Goal: Communication & Community: Answer question/provide support

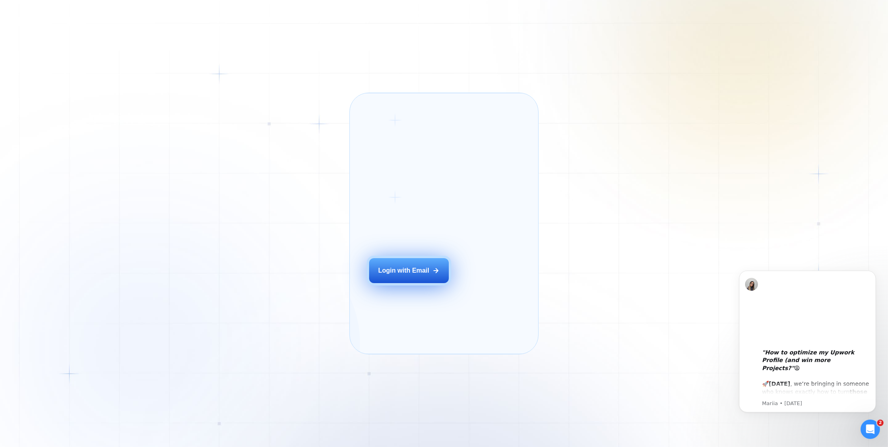
click at [397, 275] on div "Login with Email" at bounding box center [404, 270] width 51 height 9
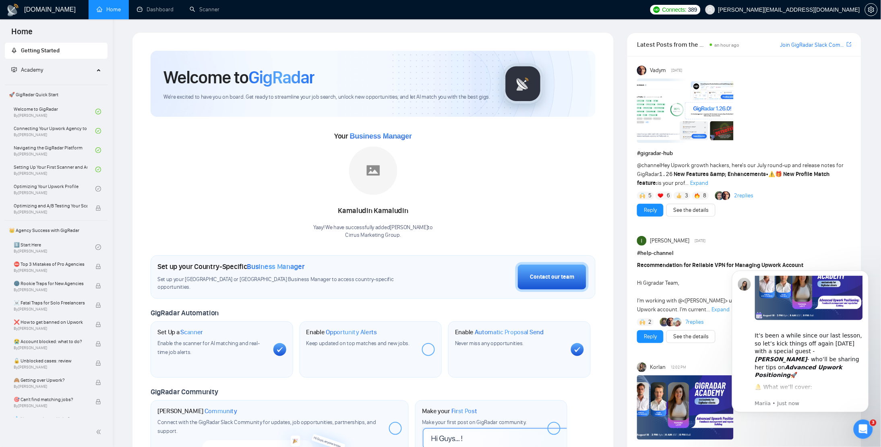
scroll to position [31, 0]
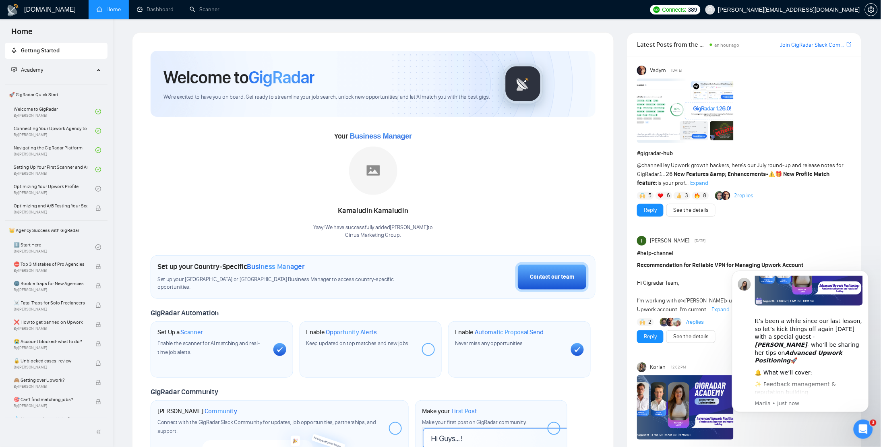
click at [866, 432] on icon "Open Intercom Messenger" at bounding box center [863, 428] width 13 height 13
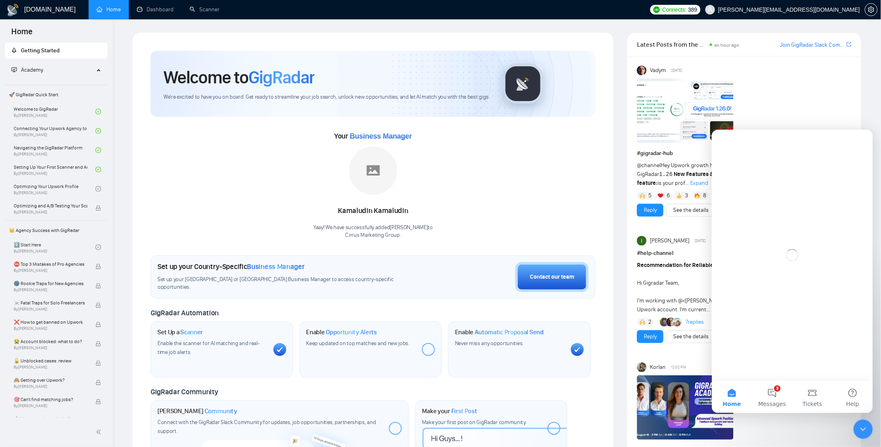
scroll to position [0, 0]
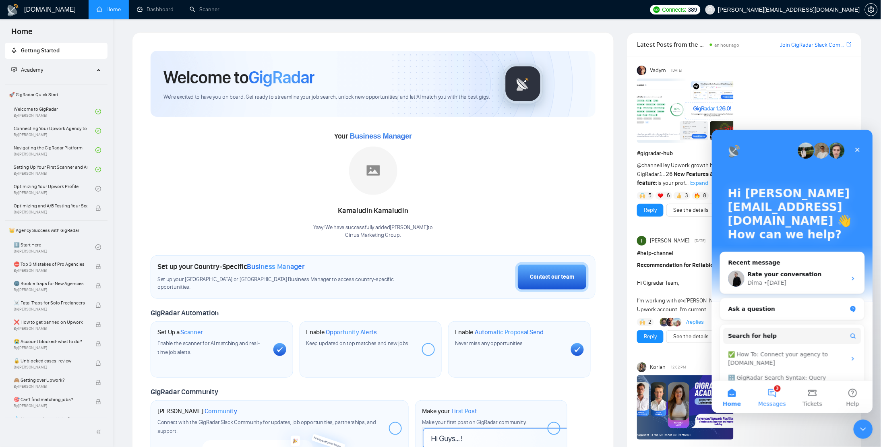
click at [774, 396] on button "3 Messages" at bounding box center [772, 397] width 40 height 32
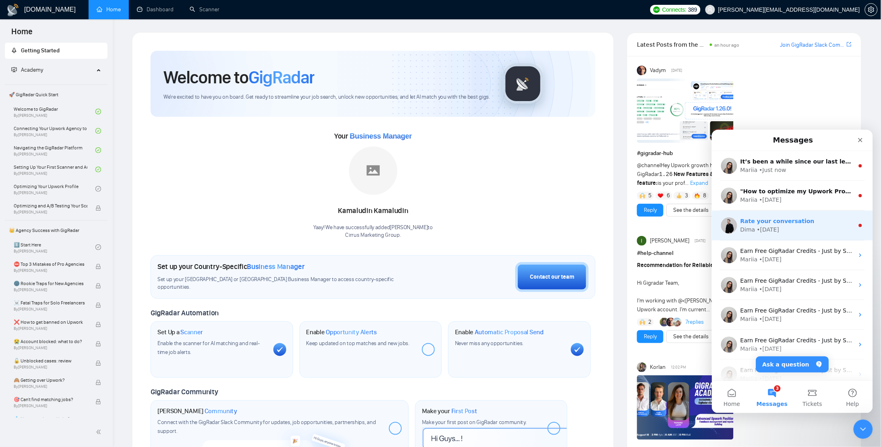
click at [814, 228] on div "Dima • [DATE]" at bounding box center [797, 229] width 114 height 8
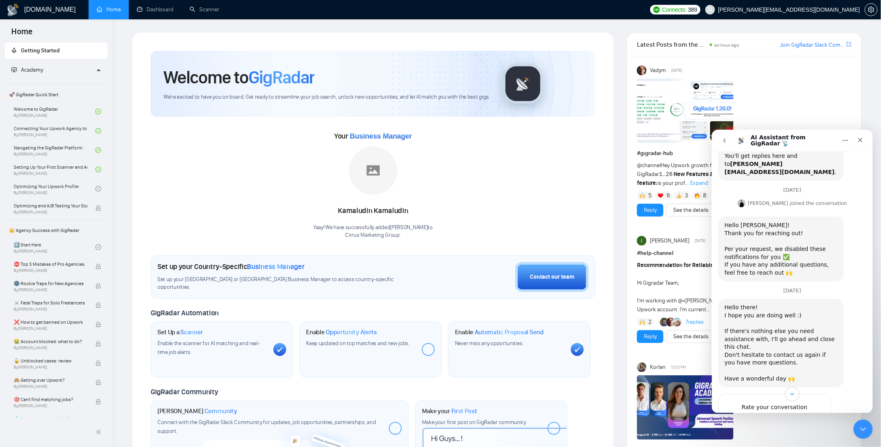
scroll to position [185, 0]
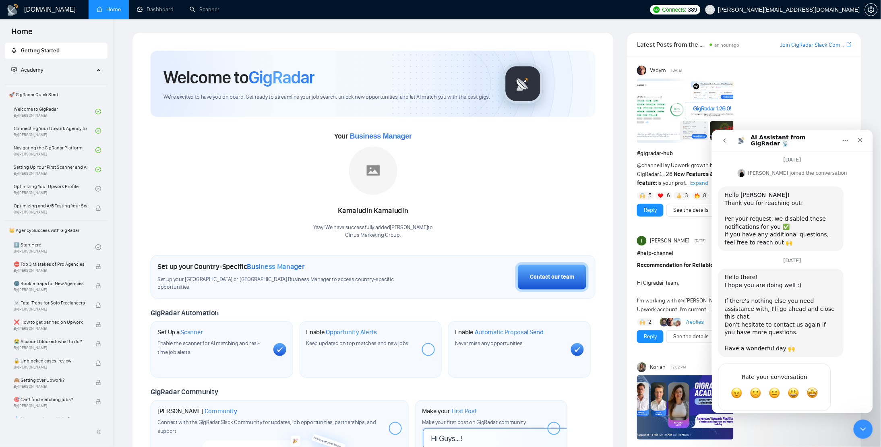
click at [718, 140] on button "go back" at bounding box center [724, 139] width 15 height 15
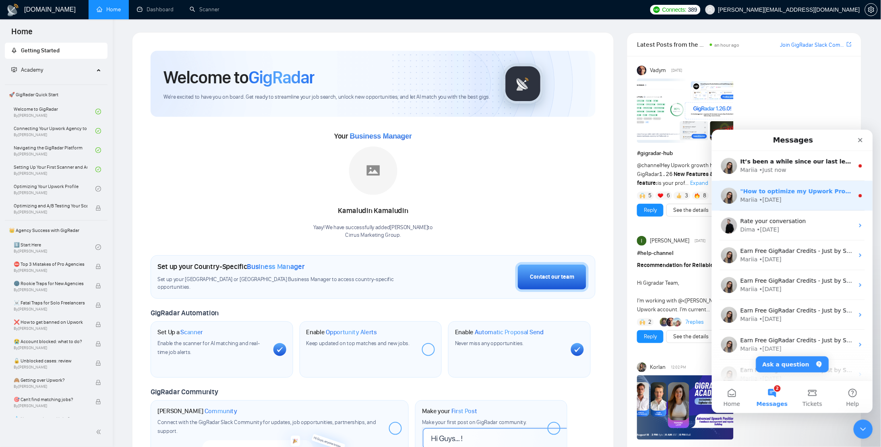
scroll to position [1, 0]
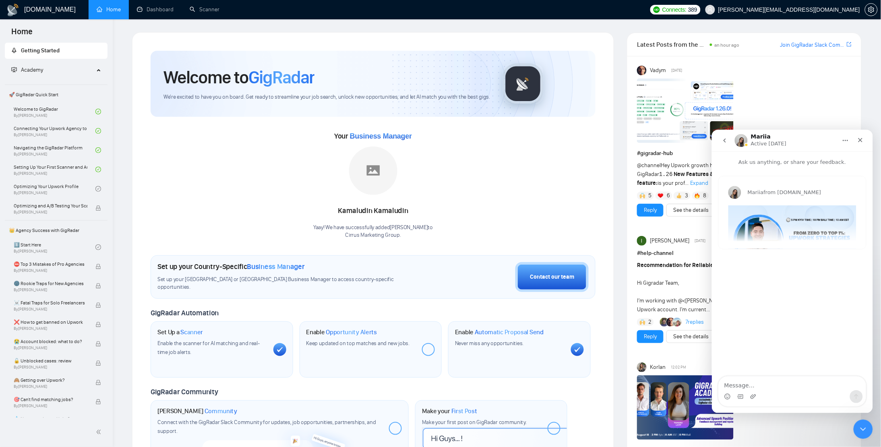
click at [725, 142] on icon "go back" at bounding box center [724, 140] width 2 height 4
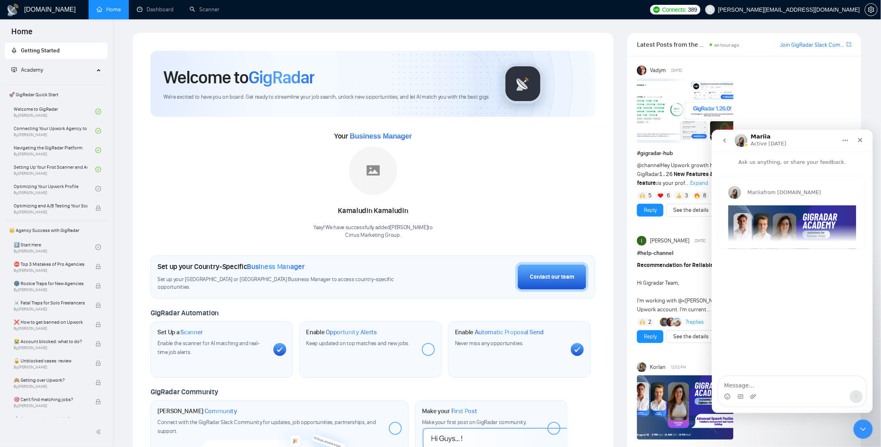
click at [725, 143] on button "go back" at bounding box center [724, 139] width 15 height 15
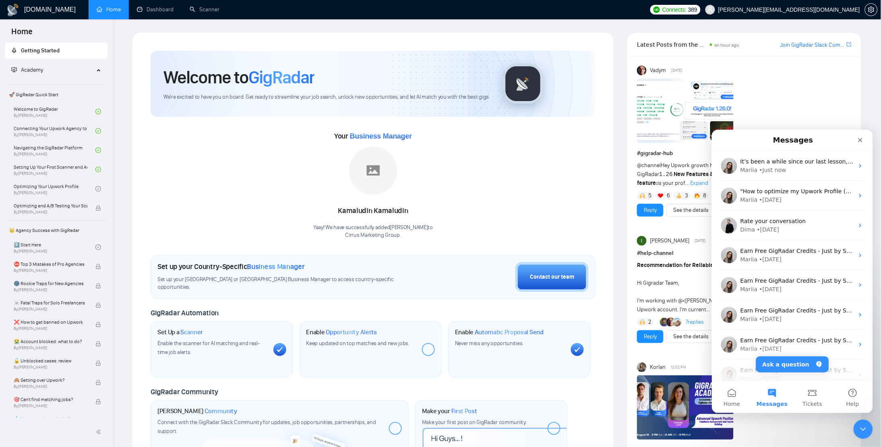
click at [867, 427] on icon "Close Intercom Messenger" at bounding box center [863, 429] width 10 height 10
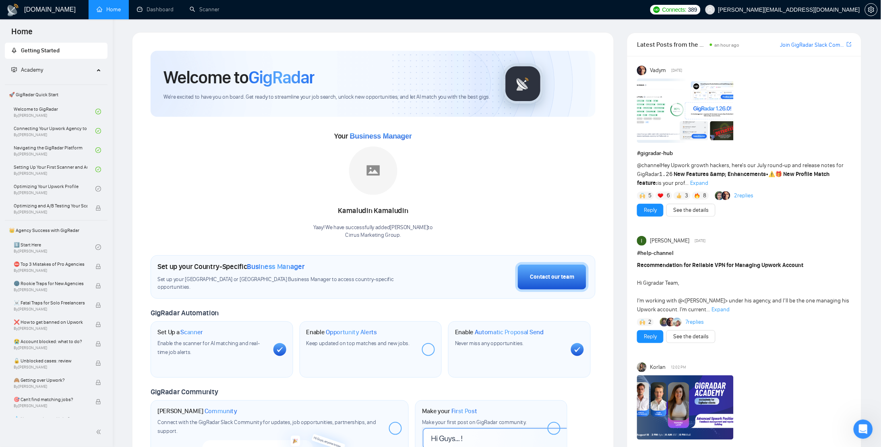
scroll to position [0, 0]
click at [147, 8] on link "Dashboard" at bounding box center [155, 9] width 37 height 7
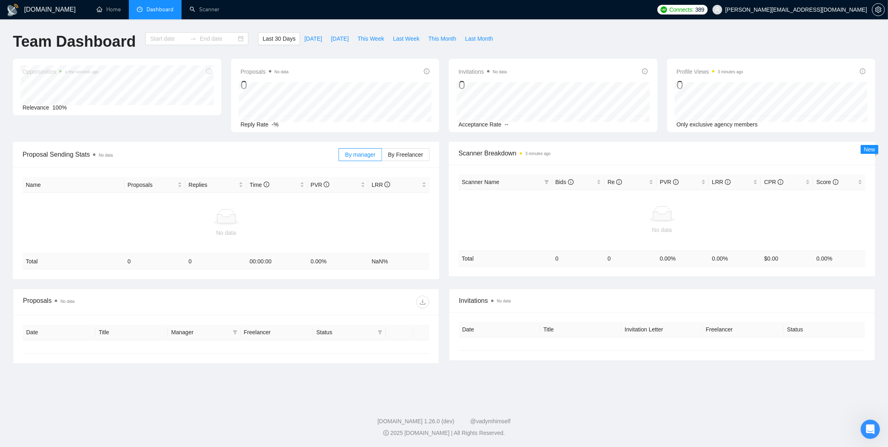
type input "[DATE]"
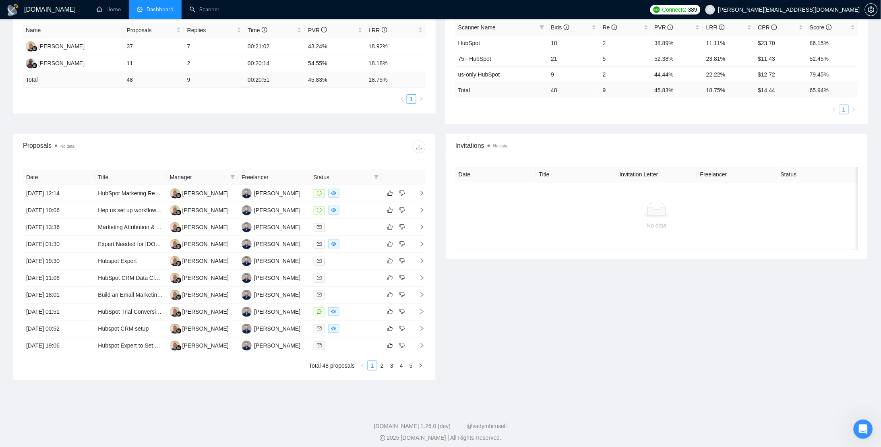
scroll to position [124, 0]
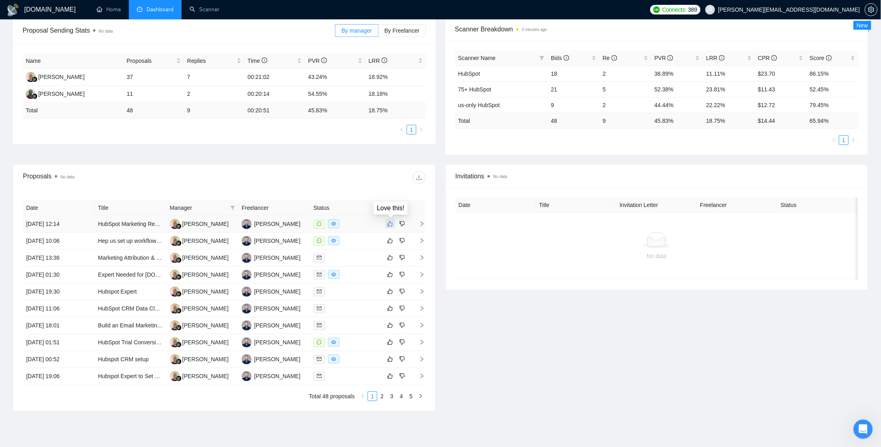
click at [391, 223] on icon "like" at bounding box center [390, 224] width 6 height 6
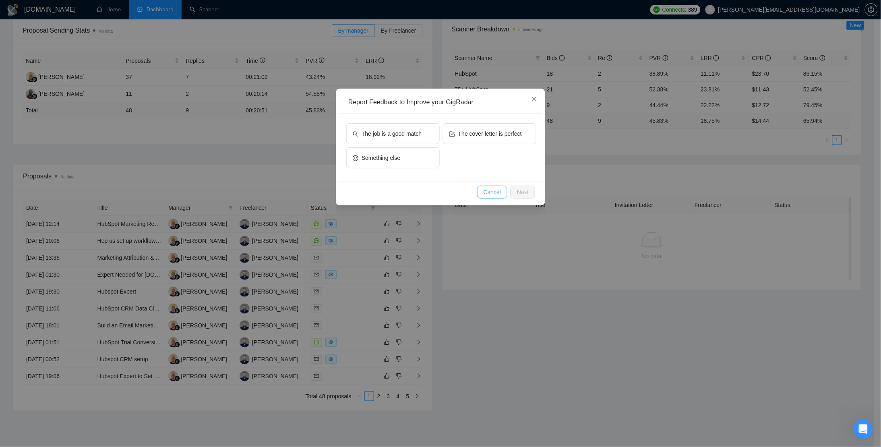
click at [481, 191] on button "Cancel" at bounding box center [492, 192] width 31 height 13
